Goal: Check status: Check status

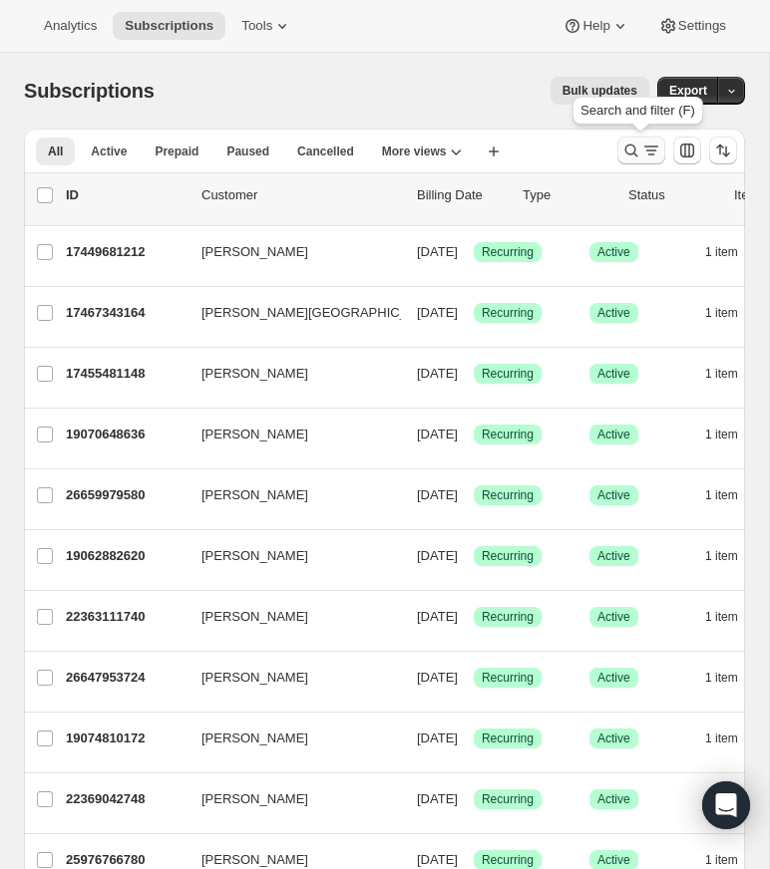
click at [627, 145] on icon "Search and filter results" at bounding box center [631, 151] width 20 height 20
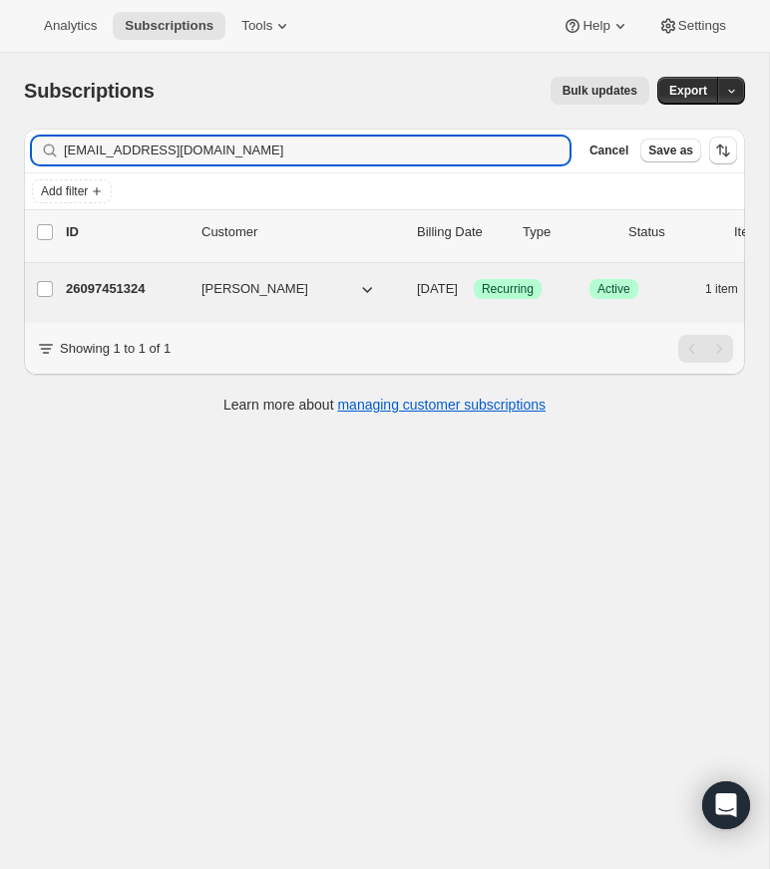
type input "[EMAIL_ADDRESS][DOMAIN_NAME]"
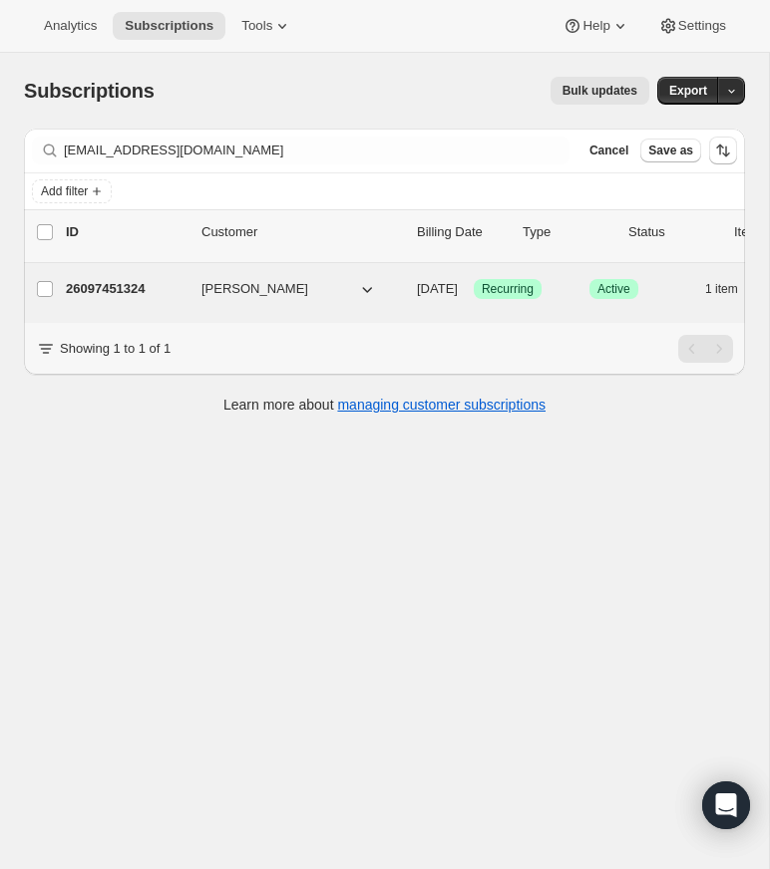
click at [132, 286] on p "26097451324" at bounding box center [126, 289] width 120 height 20
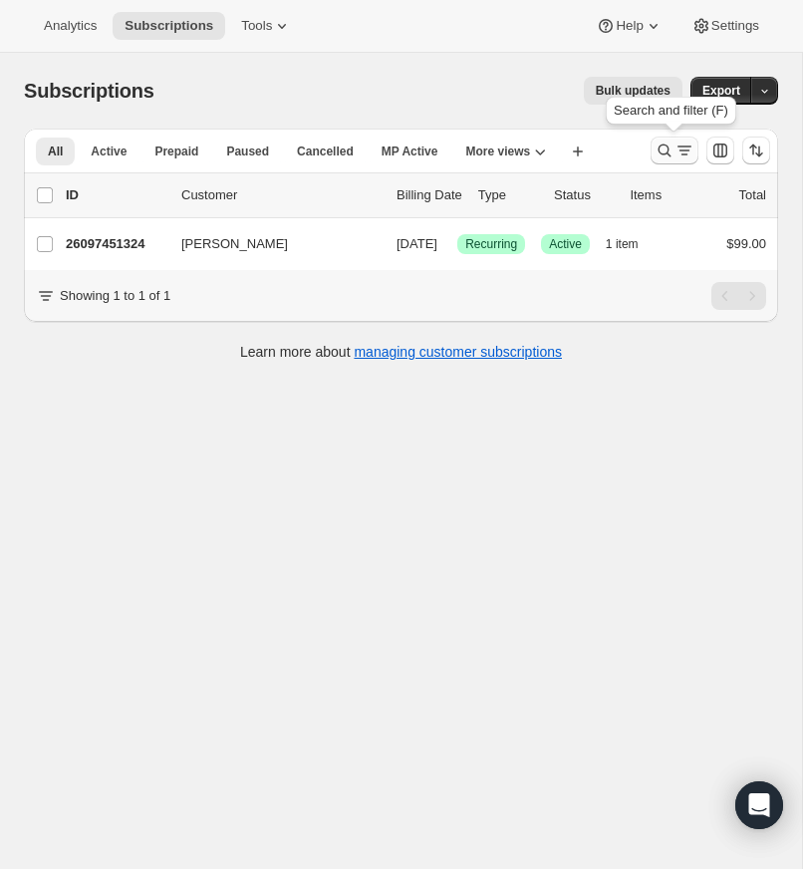
click at [664, 146] on icon "Search and filter results" at bounding box center [665, 151] width 20 height 20
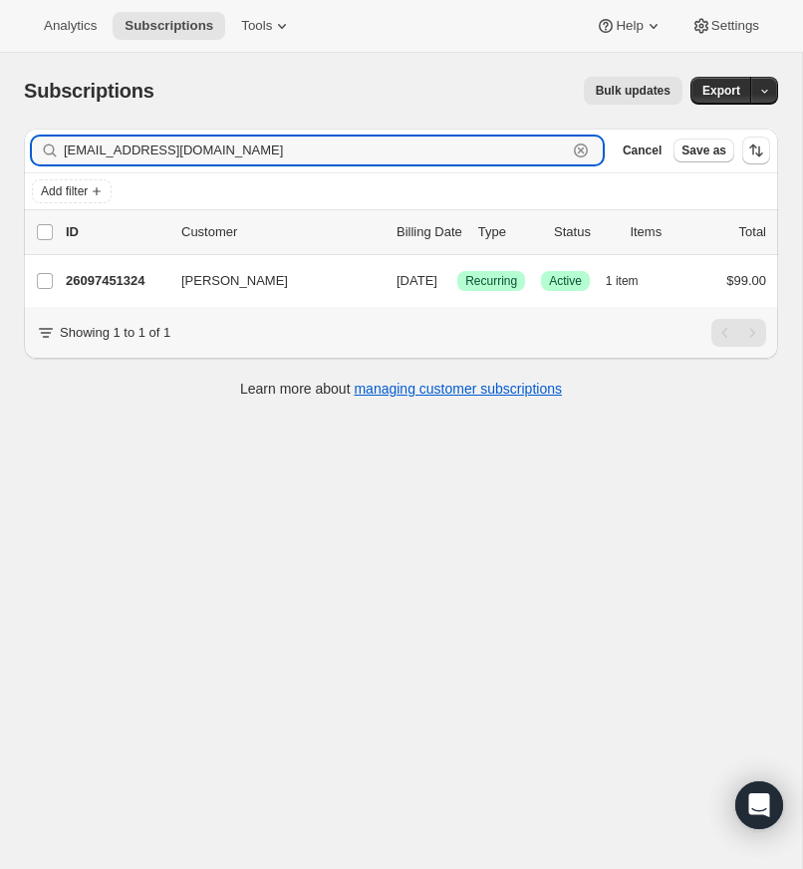
drag, startPoint x: 580, startPoint y: 148, endPoint x: 463, endPoint y: 150, distance: 116.6
click at [578, 148] on icon "button" at bounding box center [581, 151] width 20 height 20
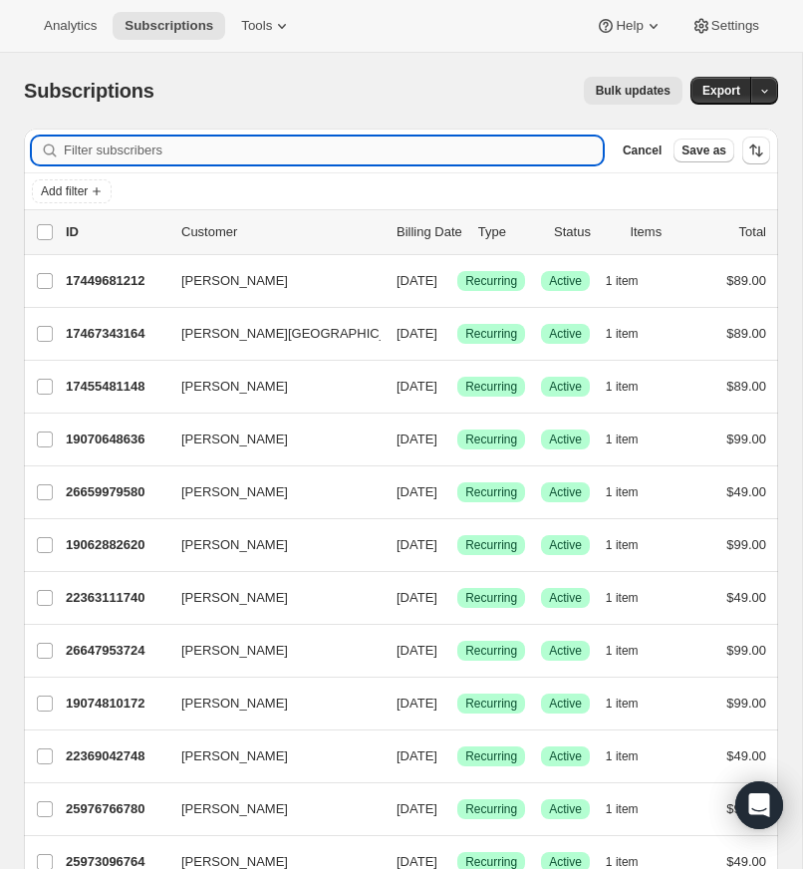
paste input "[EMAIL_ADDRESS][DOMAIN_NAME]"
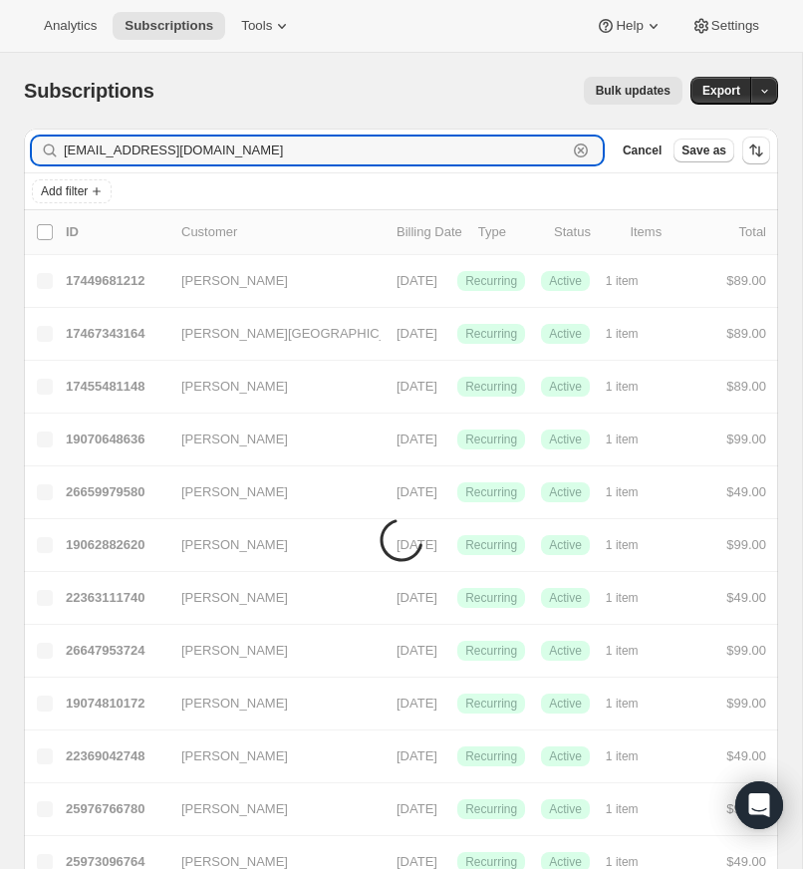
type input "[EMAIL_ADDRESS][DOMAIN_NAME]"
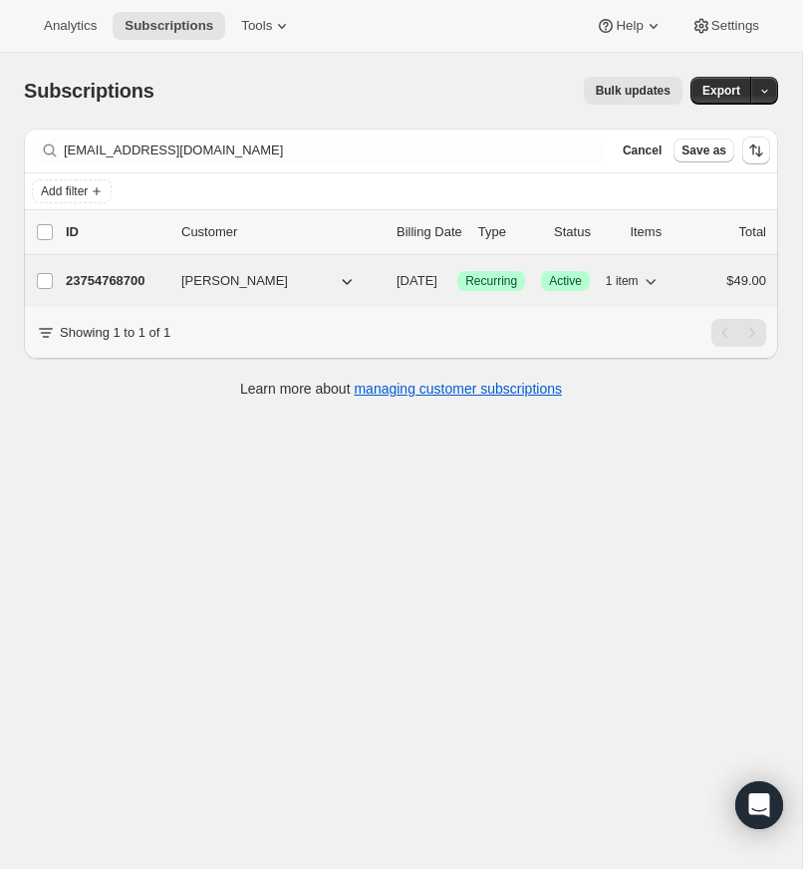
click at [112, 277] on p "23754768700" at bounding box center [116, 281] width 100 height 20
